Goal: Information Seeking & Learning: Learn about a topic

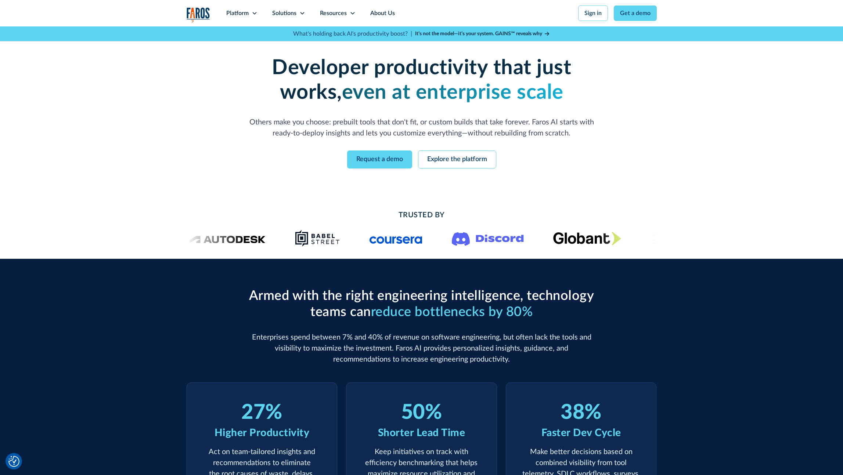
click at [726, 126] on div "Enterprise-grade developer productivity without the enterprise pain Deploy fast…" at bounding box center [421, 111] width 843 height 171
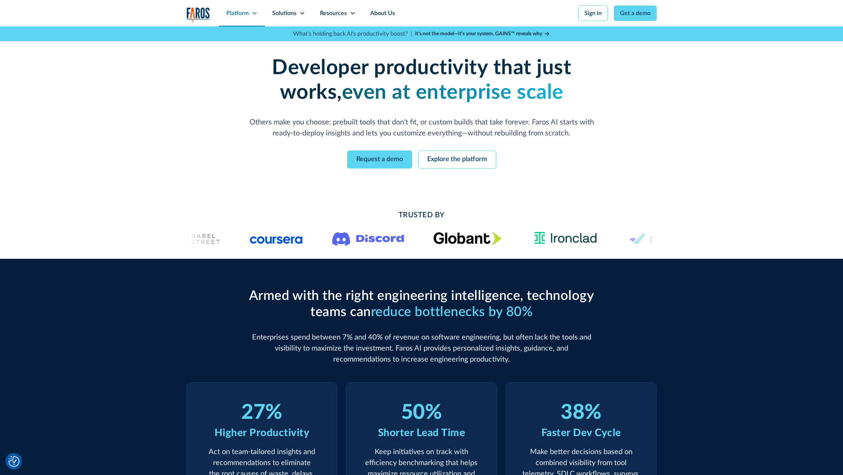
click at [243, 15] on div "Platform" at bounding box center [237, 13] width 22 height 9
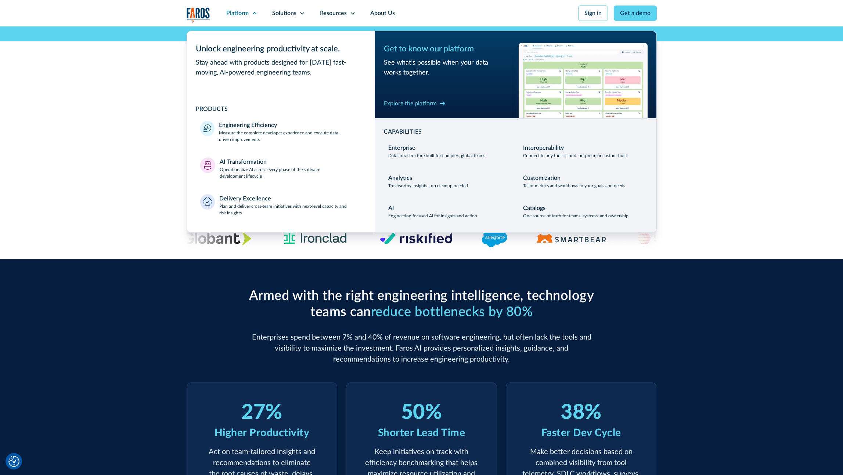
click at [193, 15] on img "home" at bounding box center [197, 14] width 23 height 15
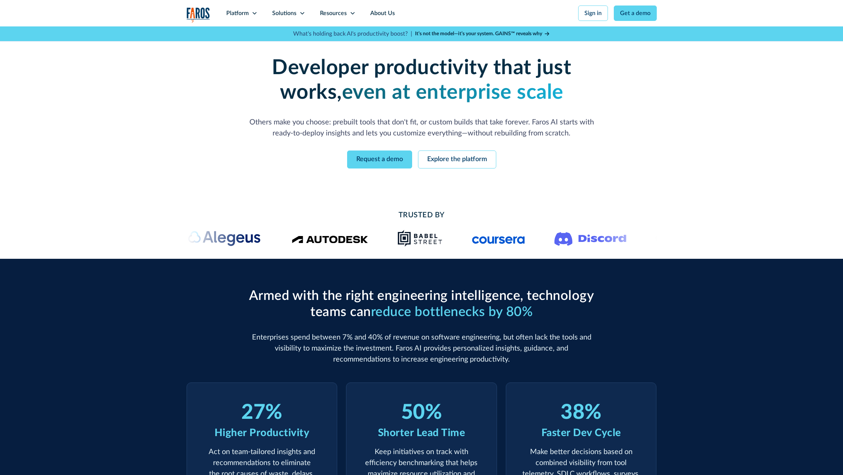
click at [245, 184] on div "Enterprise-grade developer productivity without the enterprise pain Deploy fast…" at bounding box center [421, 111] width 470 height 171
click at [458, 157] on link "Explore the platform" at bounding box center [457, 160] width 78 height 18
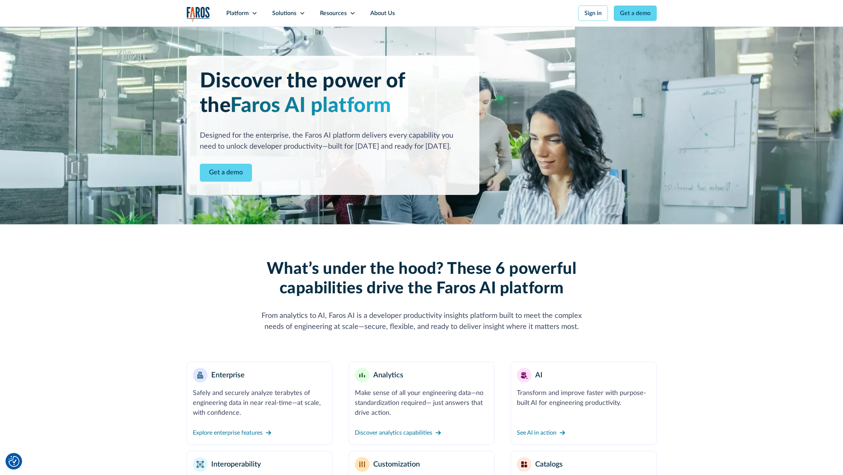
click at [206, 347] on div "What’s under the hood? These 6 powerful capabilities drive the Faros AI platfor…" at bounding box center [421, 397] width 470 height 275
click at [239, 10] on div "Platform" at bounding box center [237, 13] width 22 height 9
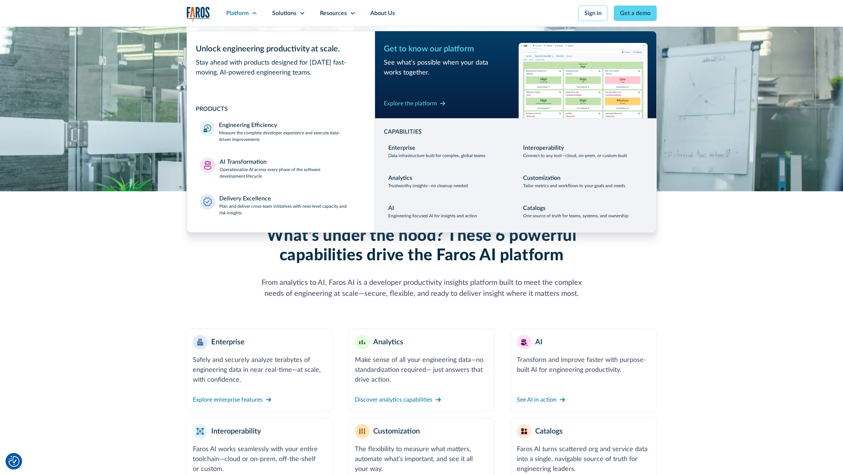
scroll to position [40, 0]
